Goal: Transaction & Acquisition: Obtain resource

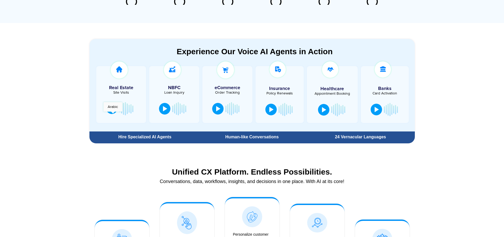
click at [113, 111] on div at bounding box center [112, 108] width 4 height 5
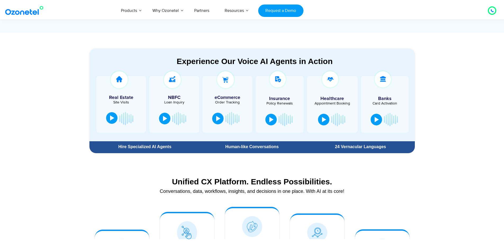
scroll to position [267, 0]
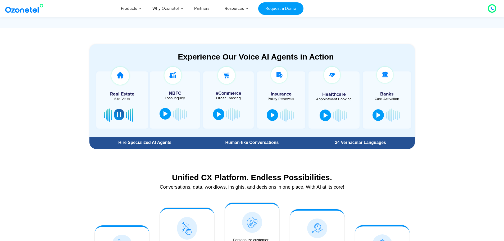
click at [163, 115] on button at bounding box center [165, 114] width 11 height 12
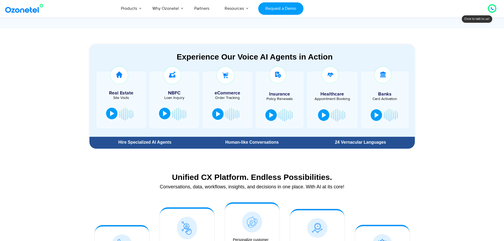
click at [164, 114] on div at bounding box center [165, 113] width 4 height 5
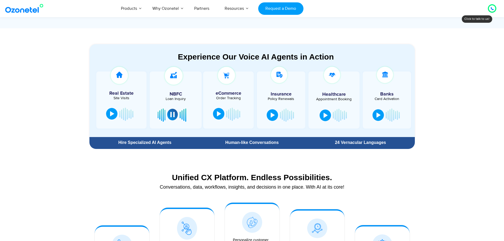
click at [217, 114] on div at bounding box center [219, 113] width 4 height 5
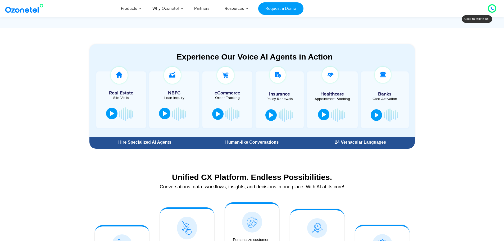
click at [325, 116] on div at bounding box center [324, 114] width 4 height 5
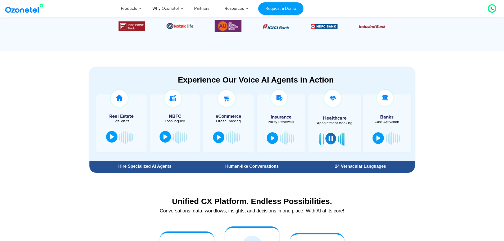
scroll to position [240, 0]
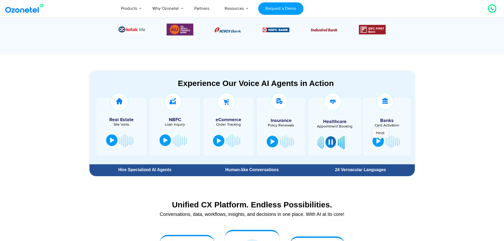
click at [380, 140] on div at bounding box center [378, 140] width 4 height 5
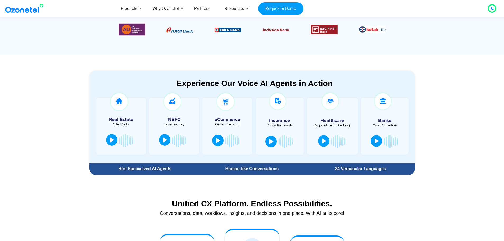
click at [377, 140] on div at bounding box center [377, 140] width 4 height 5
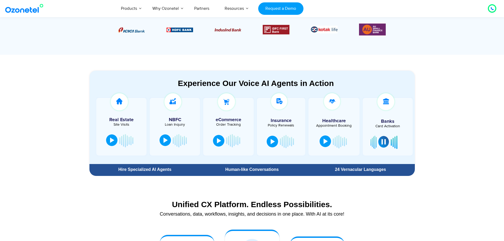
click at [384, 142] on div at bounding box center [383, 141] width 4 height 5
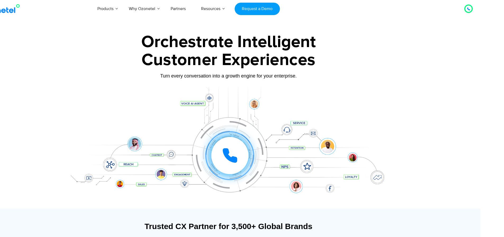
scroll to position [0, 26]
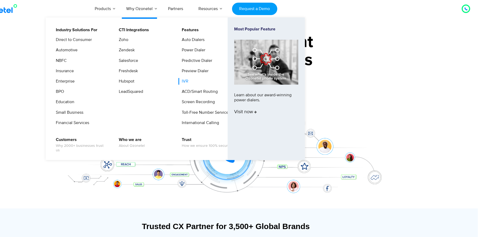
click at [187, 81] on link "IVR" at bounding box center [183, 81] width 11 height 7
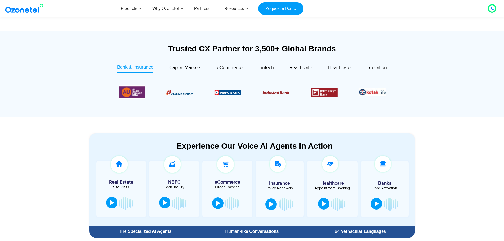
scroll to position [238, 0]
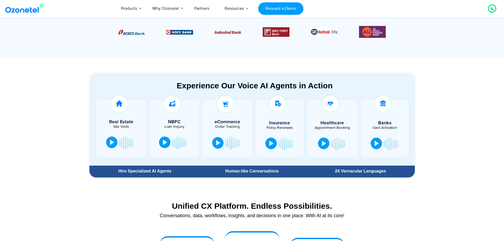
click at [271, 143] on div at bounding box center [271, 143] width 4 height 5
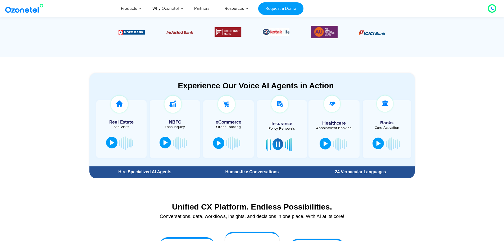
click at [279, 143] on div at bounding box center [278, 144] width 4 height 5
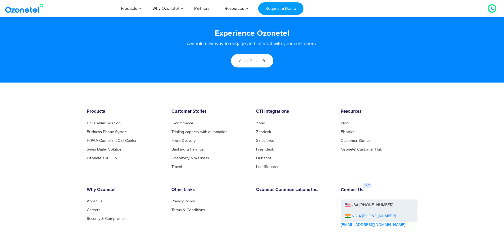
scroll to position [2737, 0]
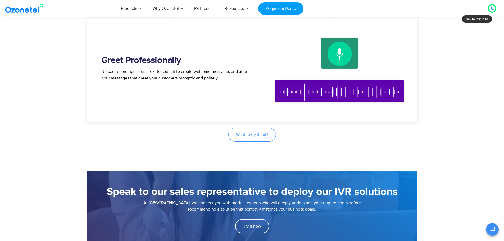
scroll to position [370, 0]
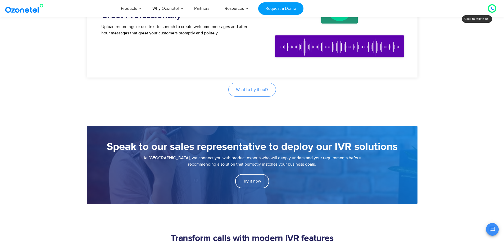
click at [250, 91] on span "Want to try it out?" at bounding box center [252, 90] width 32 height 4
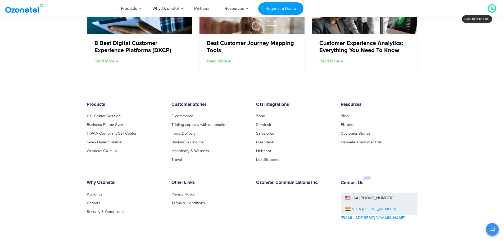
scroll to position [1619, 0]
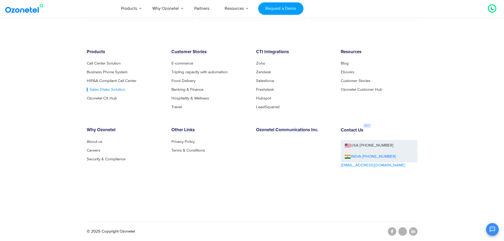
click at [118, 89] on link "Sales Dialer Solution" at bounding box center [106, 90] width 38 height 4
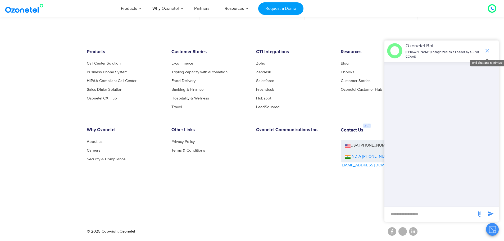
click at [487, 51] on icon "end chat or minimize" at bounding box center [487, 51] width 4 height 4
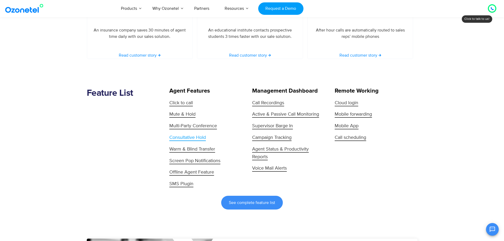
scroll to position [1058, 0]
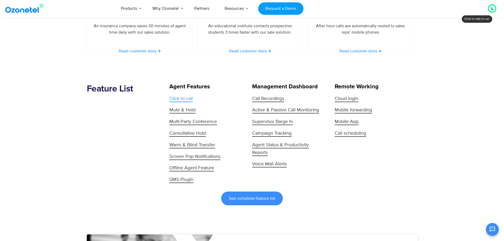
click at [179, 98] on span "Click to call" at bounding box center [181, 99] width 24 height 6
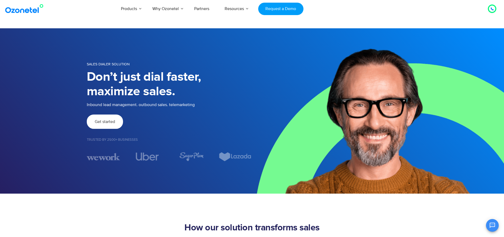
click at [104, 123] on span "Get started" at bounding box center [105, 122] width 20 height 4
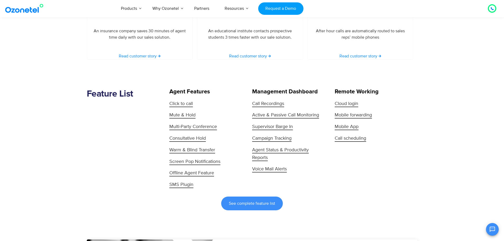
scroll to position [1058, 0]
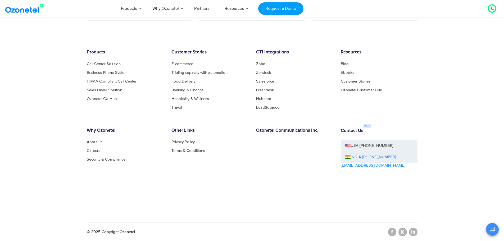
scroll to position [2078, 0]
